Goal: Information Seeking & Learning: Learn about a topic

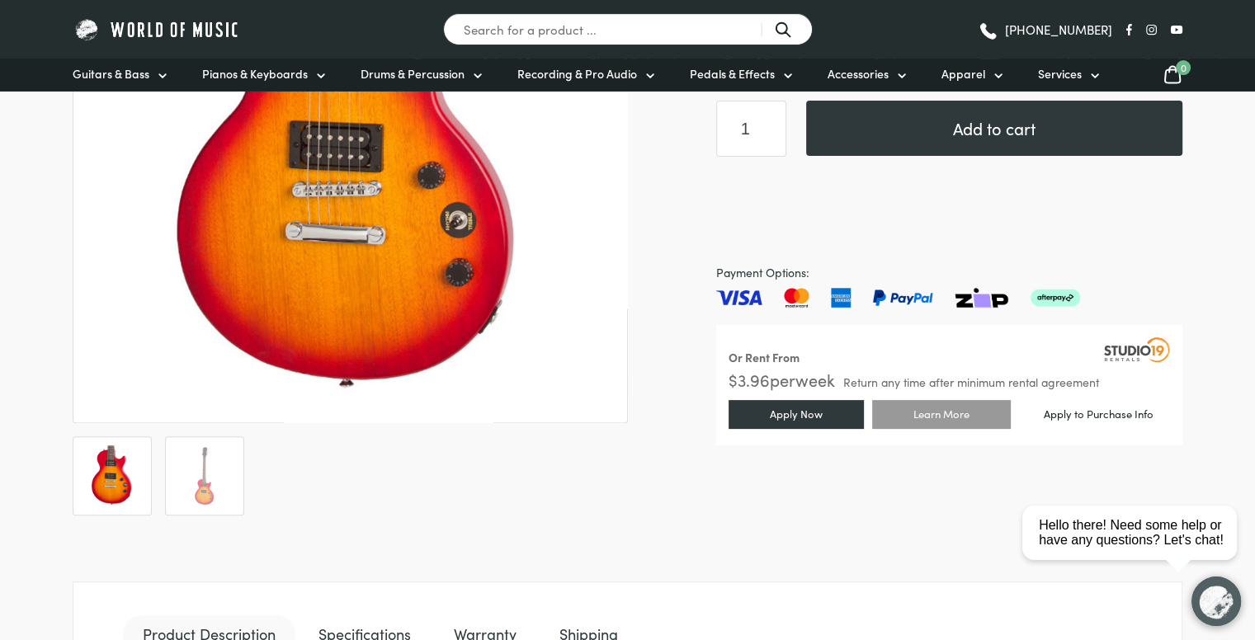
scroll to position [393, 0]
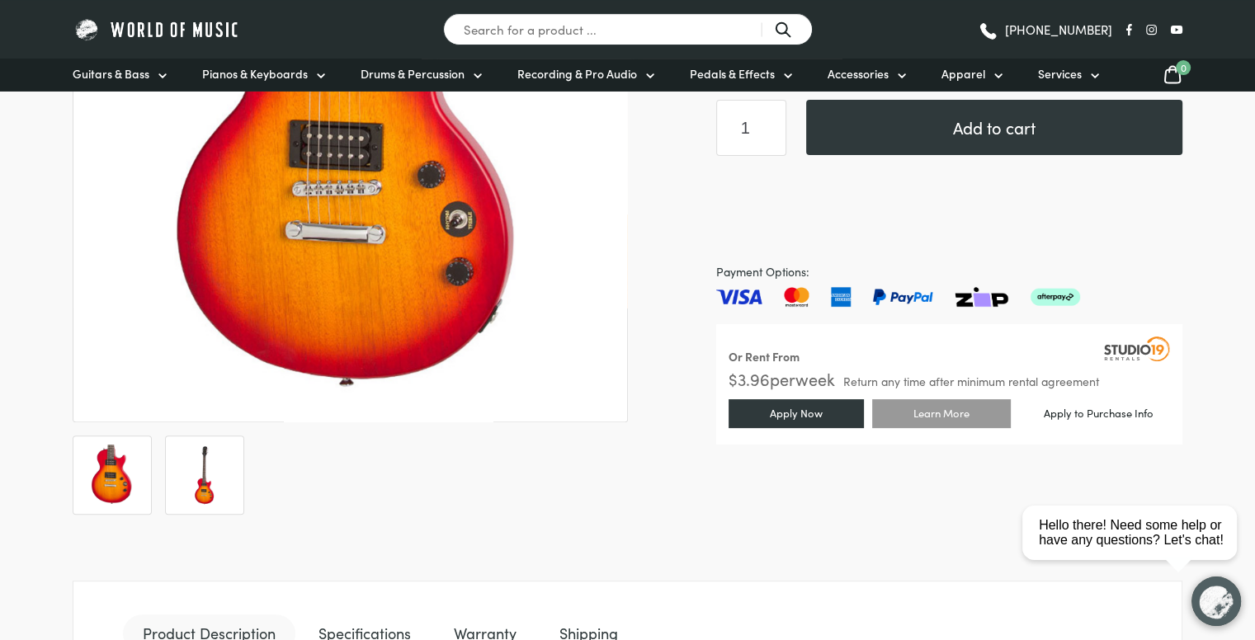
click at [213, 456] on img at bounding box center [204, 475] width 61 height 61
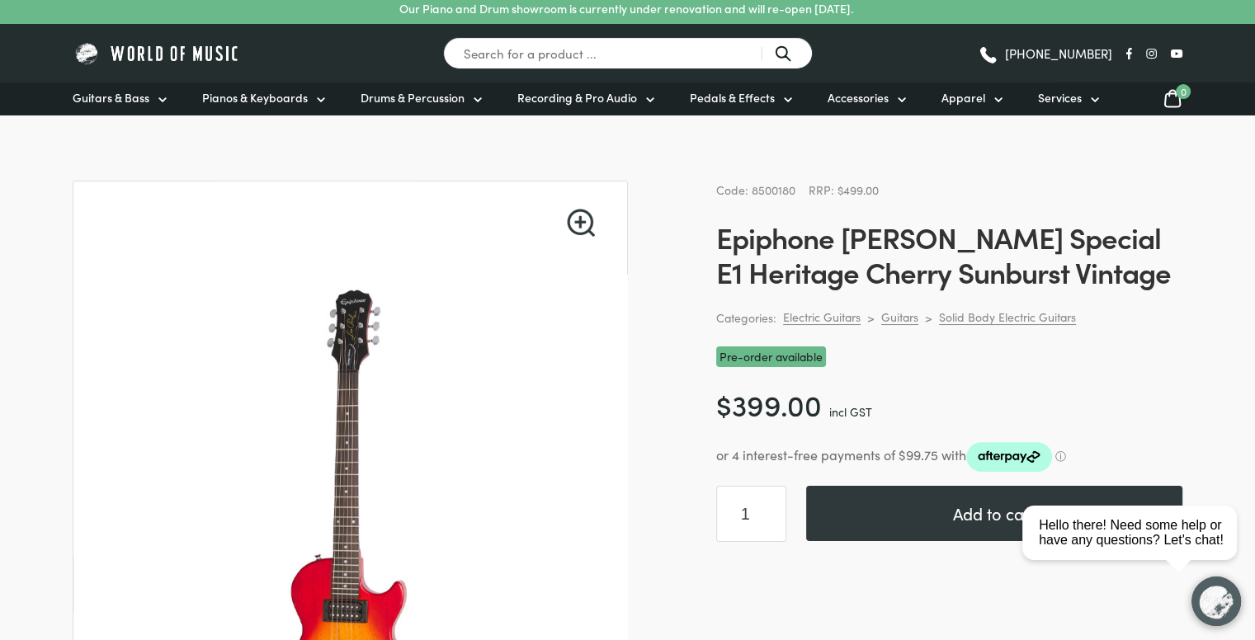
scroll to position [0, 0]
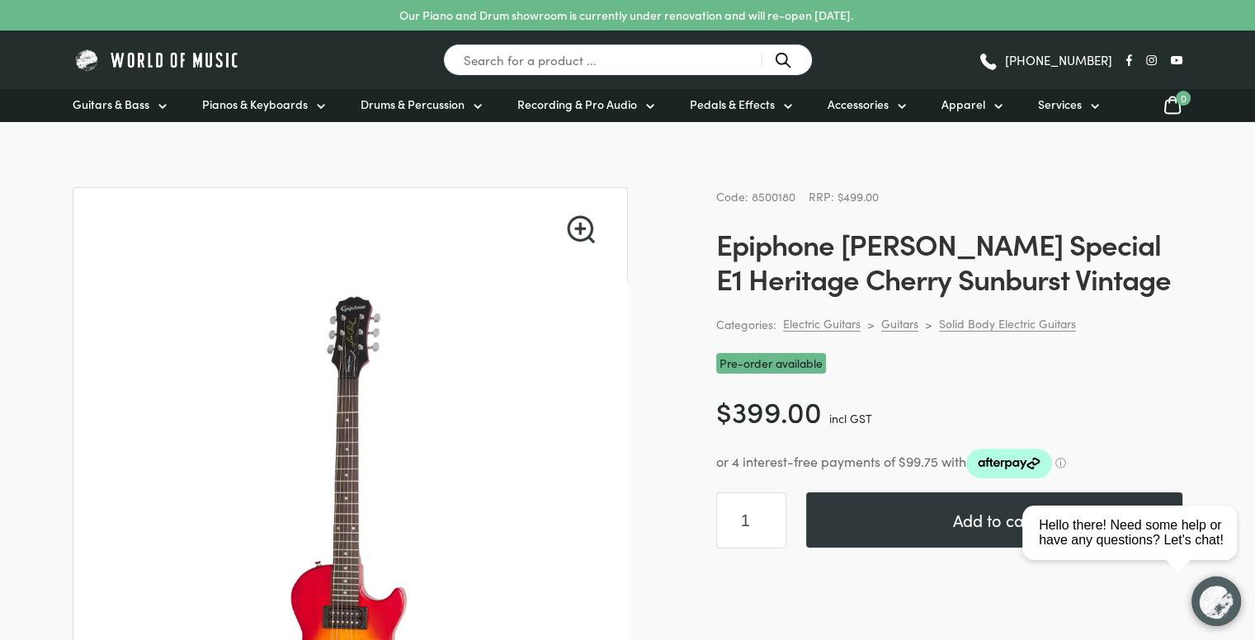
drag, startPoint x: 715, startPoint y: 238, endPoint x: 736, endPoint y: 245, distance: 21.7
click at [736, 245] on h1 "Epiphone [PERSON_NAME] Special E1 Heritage Cherry Sunburst Vintage" at bounding box center [949, 260] width 466 height 69
drag, startPoint x: 699, startPoint y: 242, endPoint x: 825, endPoint y: 268, distance: 128.1
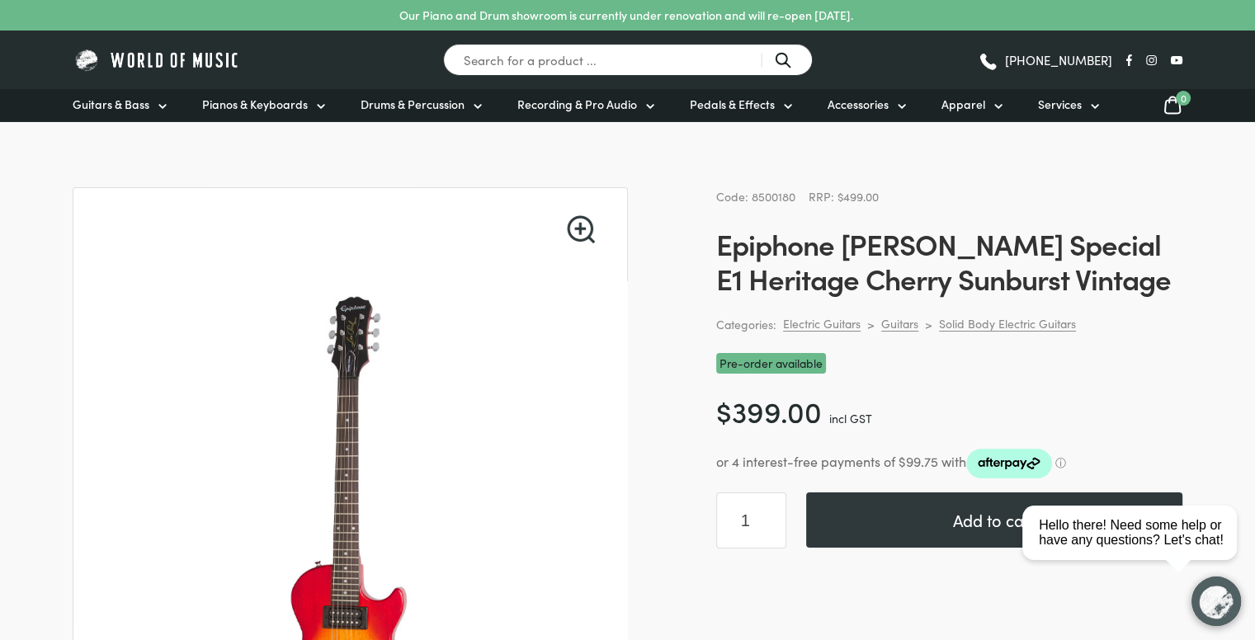
click at [825, 268] on h1 "Epiphone [PERSON_NAME] Special E1 Heritage Cherry Sunburst Vintage" at bounding box center [949, 260] width 466 height 69
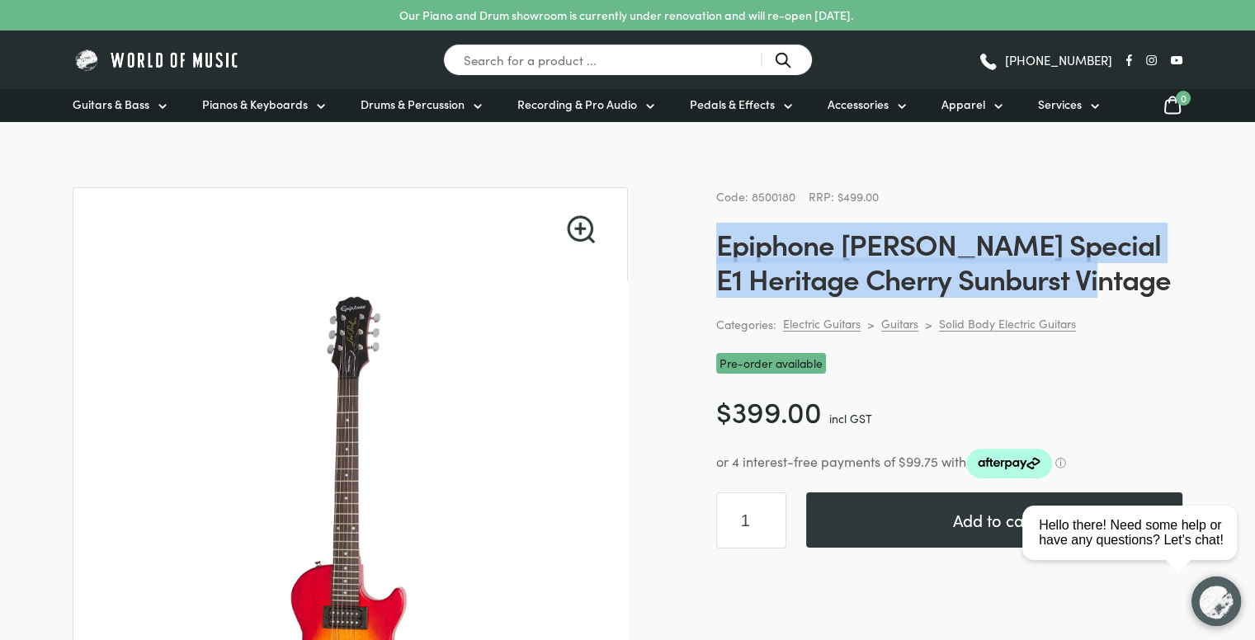
drag, startPoint x: 1151, startPoint y: 275, endPoint x: 716, endPoint y: 220, distance: 438.9
click at [716, 220] on div "Code: 8500180 RRP: $499.00 Epiphone [PERSON_NAME] Special E1 Heritage Cherry Su…" at bounding box center [949, 518] width 466 height 662
copy h1 "Epiphone [PERSON_NAME] Special E1 Heritage Cherry Sunburst Vintage"
